Goal: Navigation & Orientation: Find specific page/section

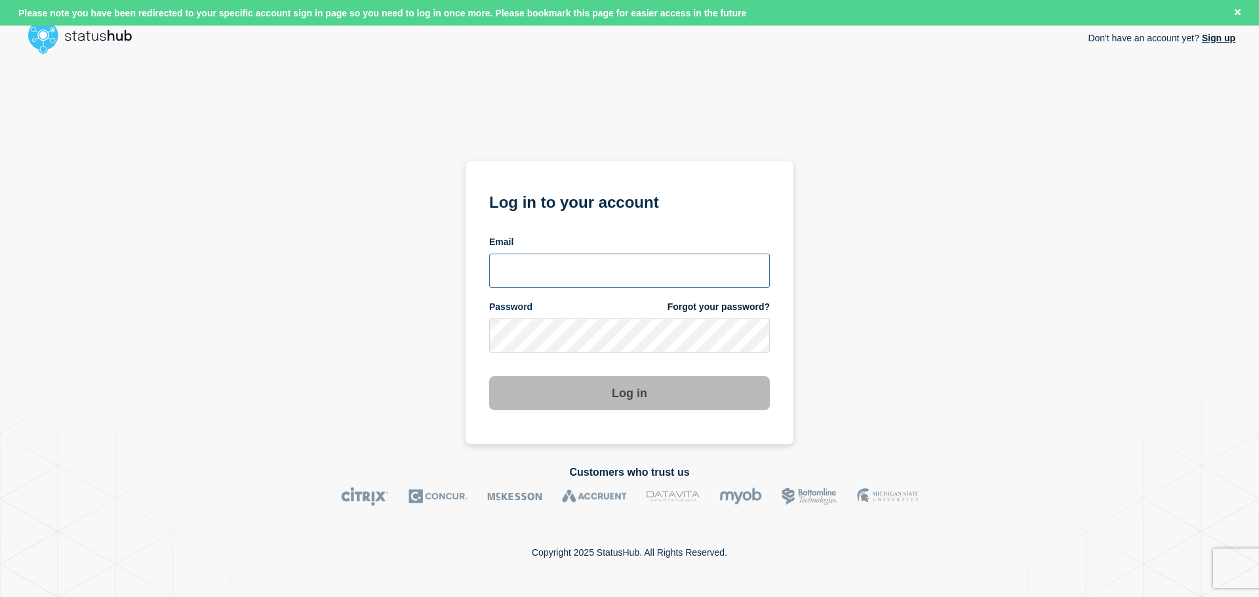
click at [592, 284] on input "email input" at bounding box center [629, 271] width 281 height 34
type input "[PERSON_NAME][EMAIL_ADDRESS][DOMAIN_NAME]"
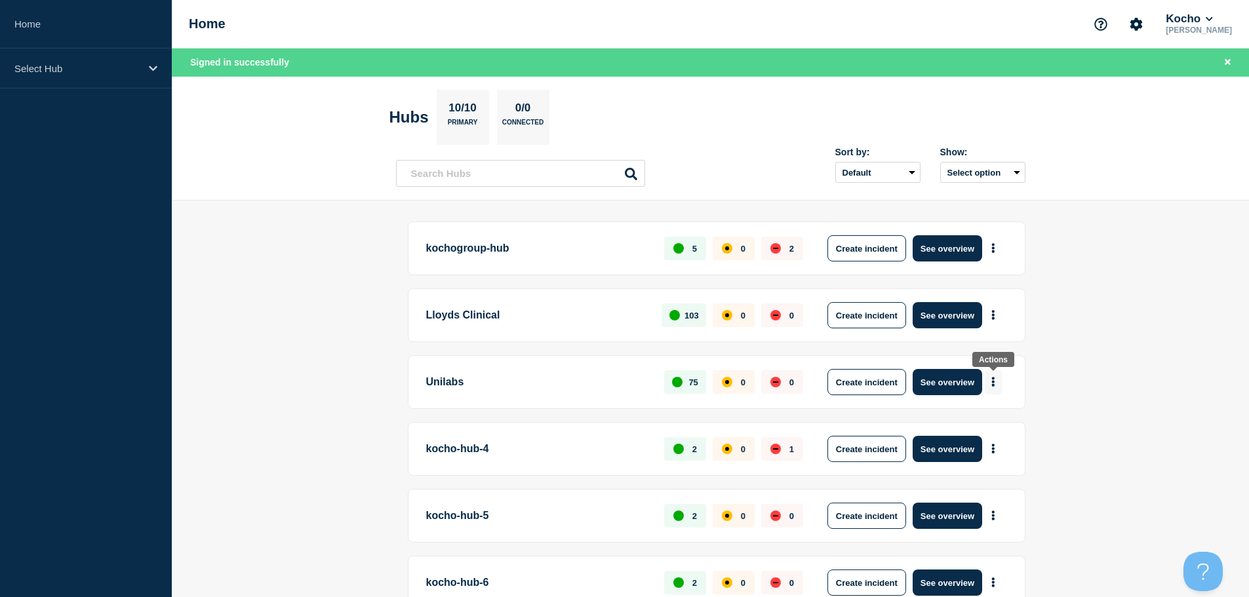
click at [989, 378] on button "More actions" at bounding box center [993, 382] width 17 height 24
click at [1004, 435] on link "View Status Page" at bounding box center [991, 439] width 96 height 11
